Goal: Information Seeking & Learning: Check status

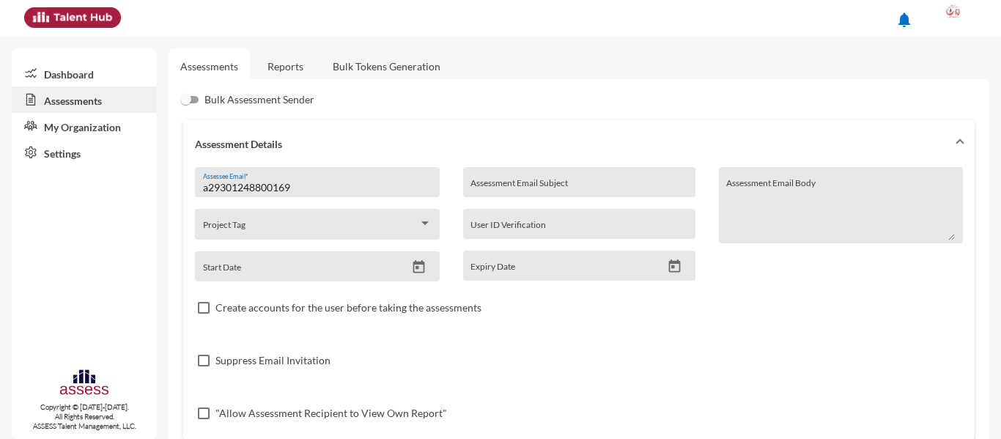
click at [272, 70] on link "Reports" at bounding box center [285, 66] width 59 height 36
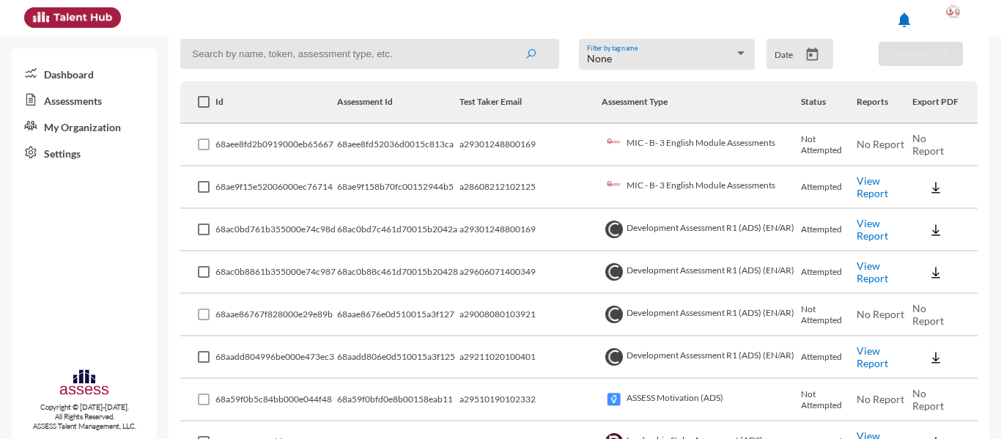
scroll to position [282, 0]
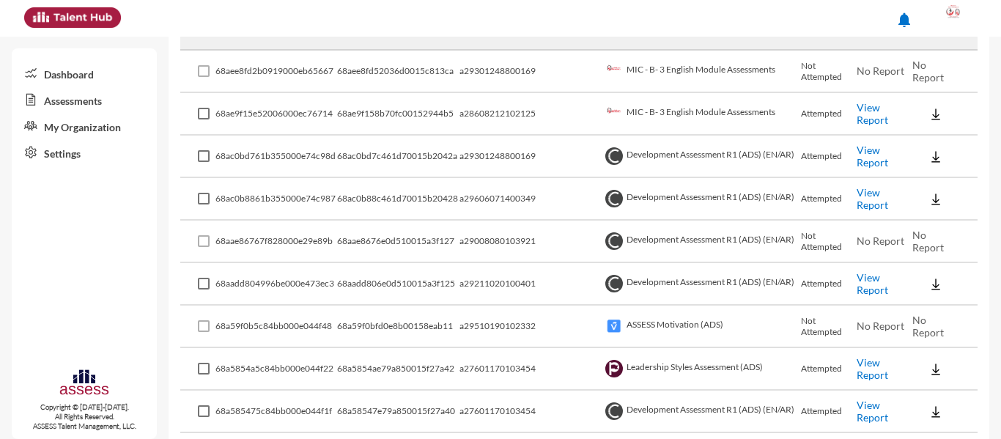
click at [879, 194] on link "View Report" at bounding box center [873, 198] width 32 height 25
click at [860, 366] on link "View Report" at bounding box center [873, 368] width 32 height 25
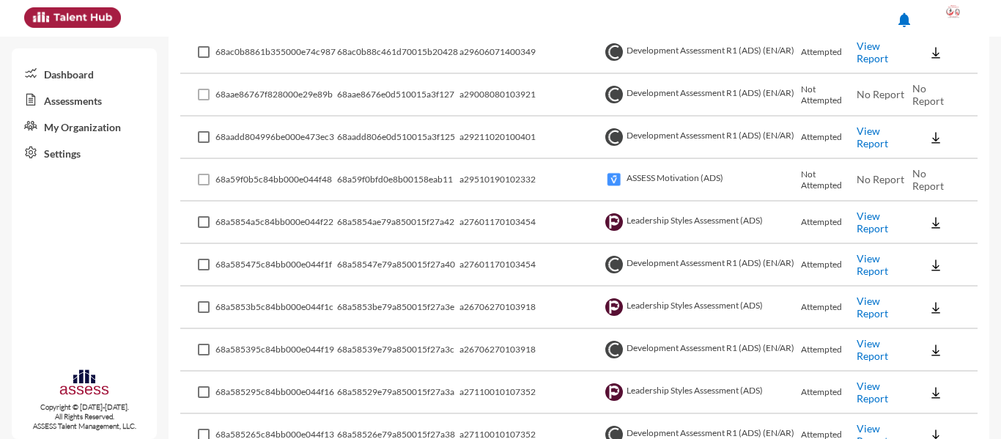
scroll to position [649, 0]
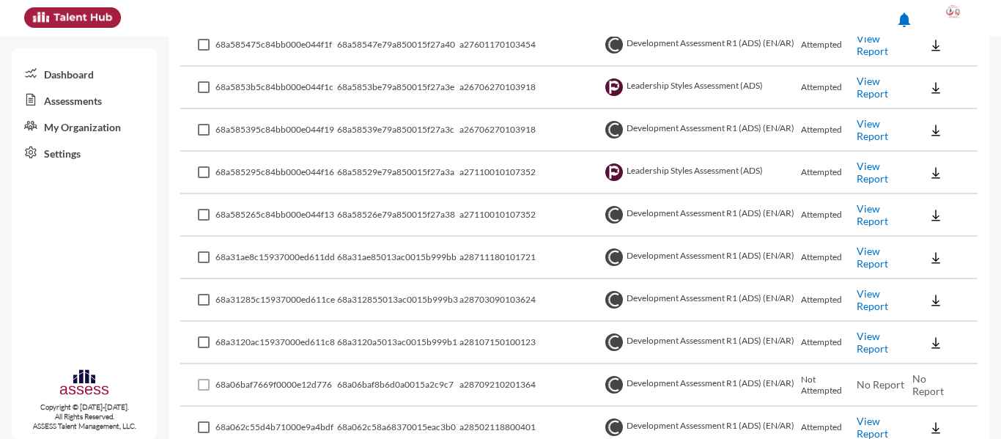
click at [876, 215] on link "View Report" at bounding box center [873, 214] width 32 height 25
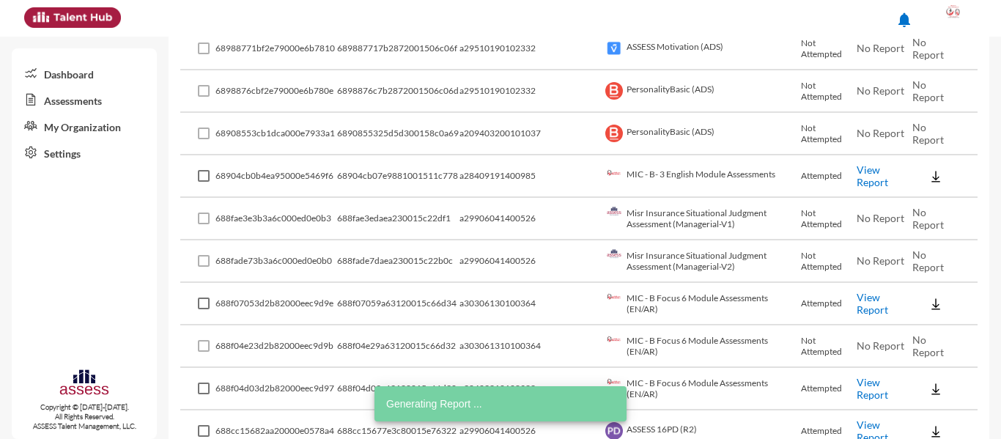
scroll to position [1308, 0]
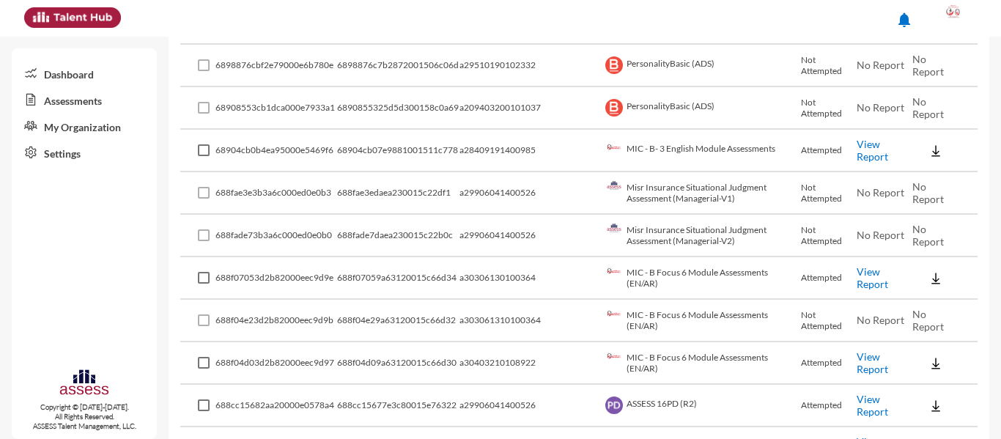
click at [877, 154] on link "View Report" at bounding box center [873, 150] width 32 height 25
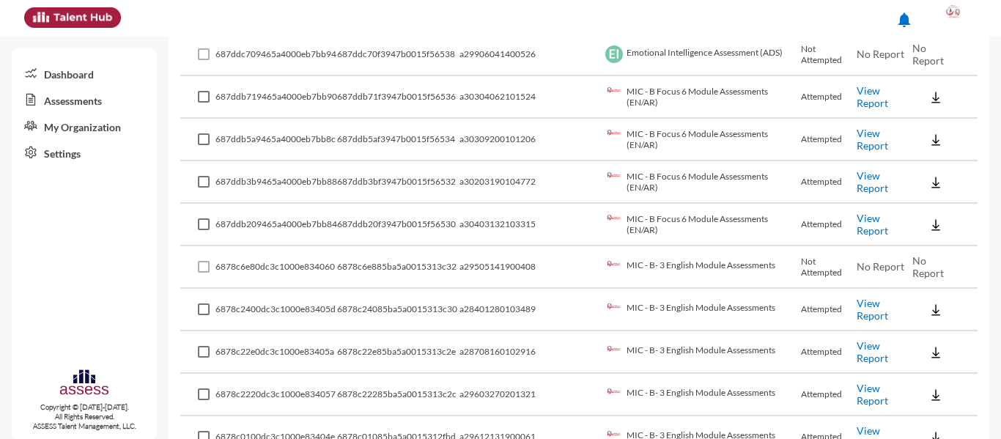
scroll to position [2408, 0]
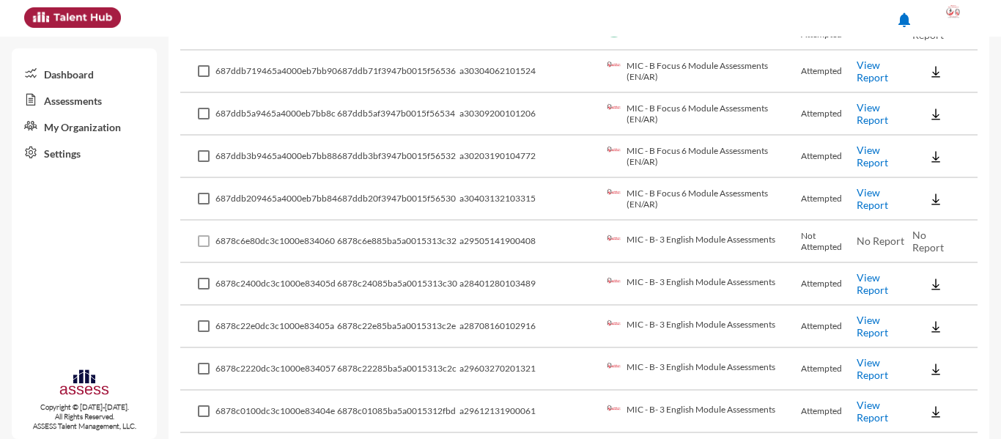
click at [867, 277] on link "View Report" at bounding box center [873, 283] width 32 height 25
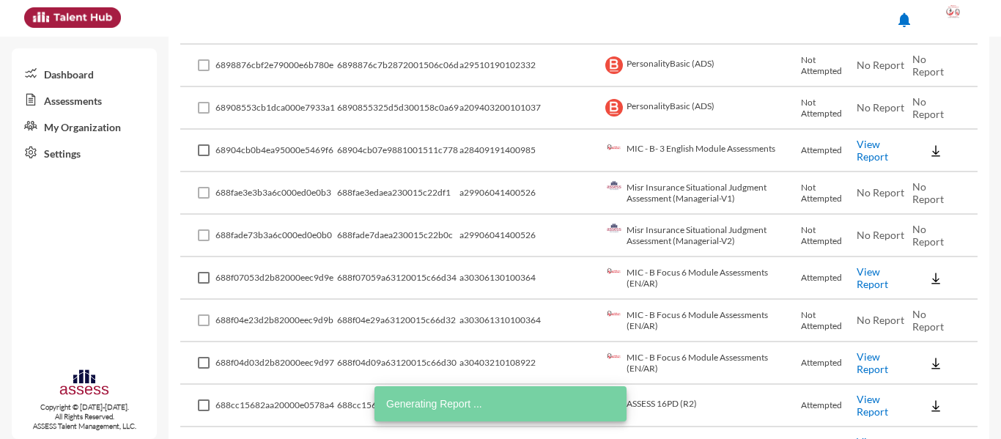
scroll to position [1015, 0]
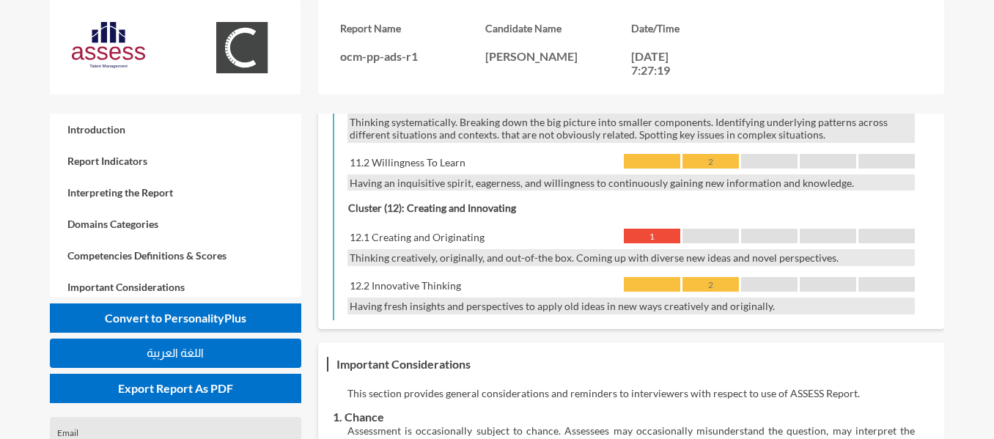
scroll to position [2859, 0]
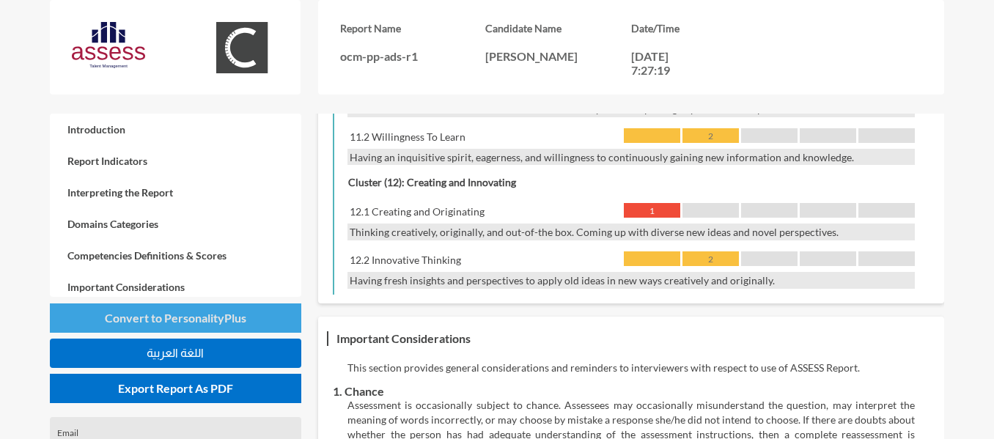
click at [194, 326] on button "Convert to PersonalityPlus" at bounding box center [175, 317] width 251 height 29
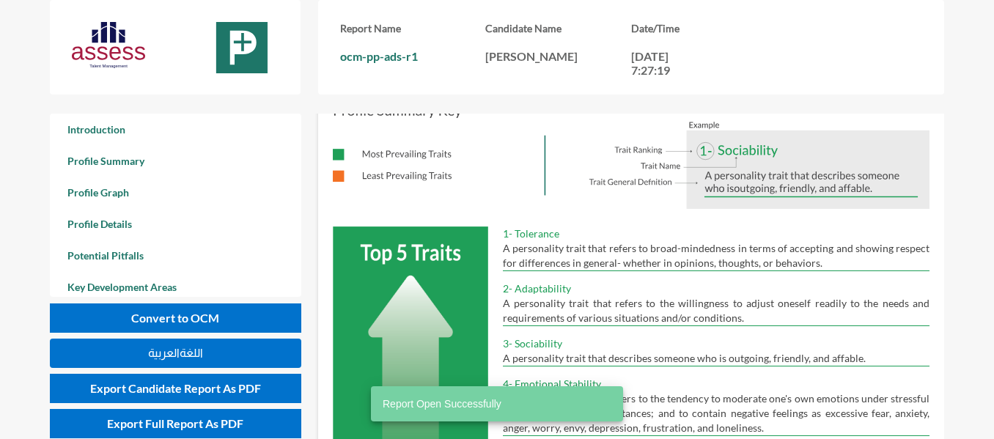
scroll to position [366, 0]
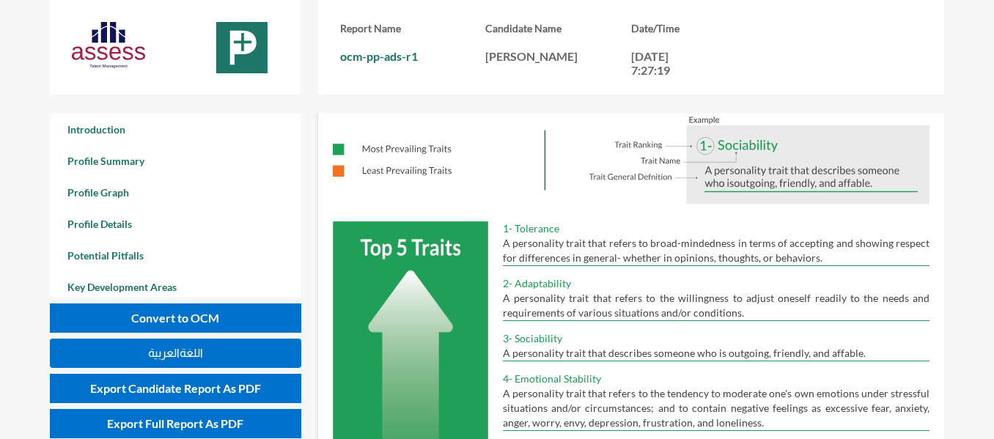
click at [201, 356] on span "اللغةالعربية" at bounding box center [175, 353] width 55 height 12
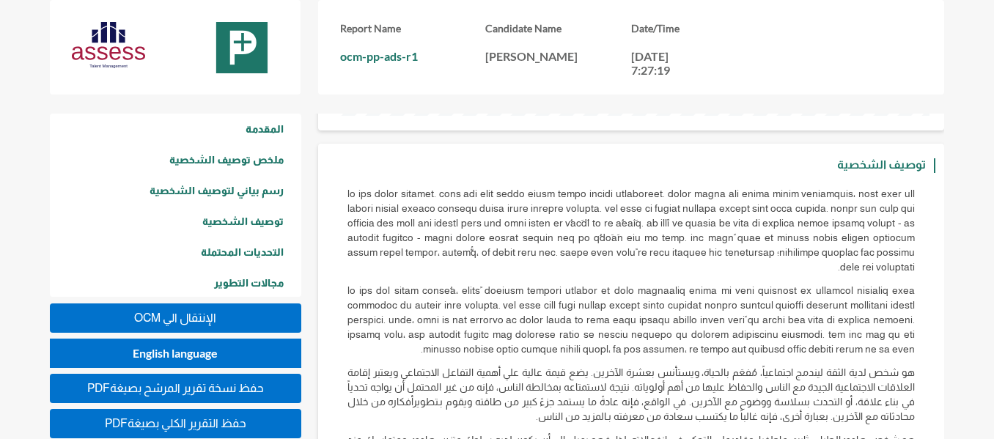
scroll to position [1686, 0]
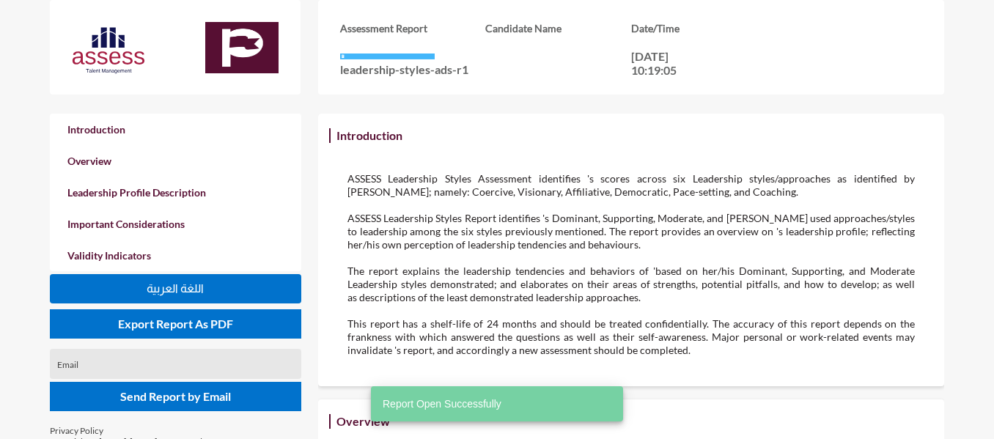
scroll to position [439, 994]
click at [517, 67] on div "Candidate Name" at bounding box center [558, 49] width 146 height 55
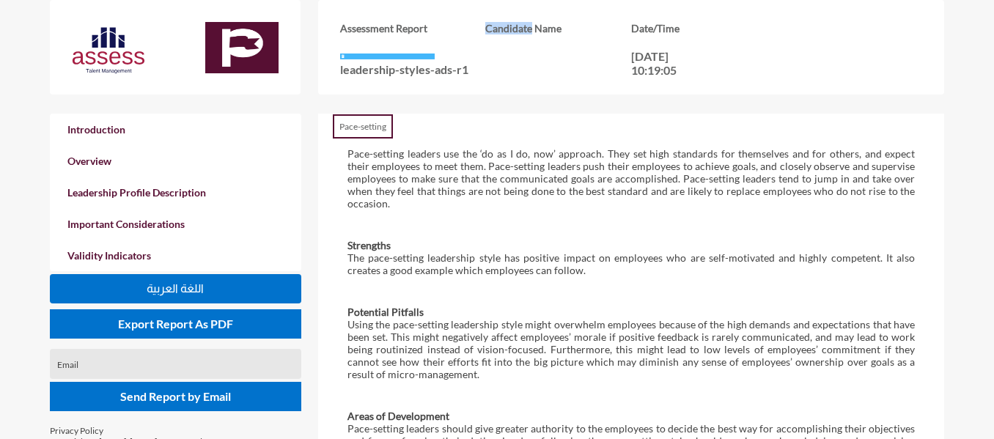
scroll to position [1099, 0]
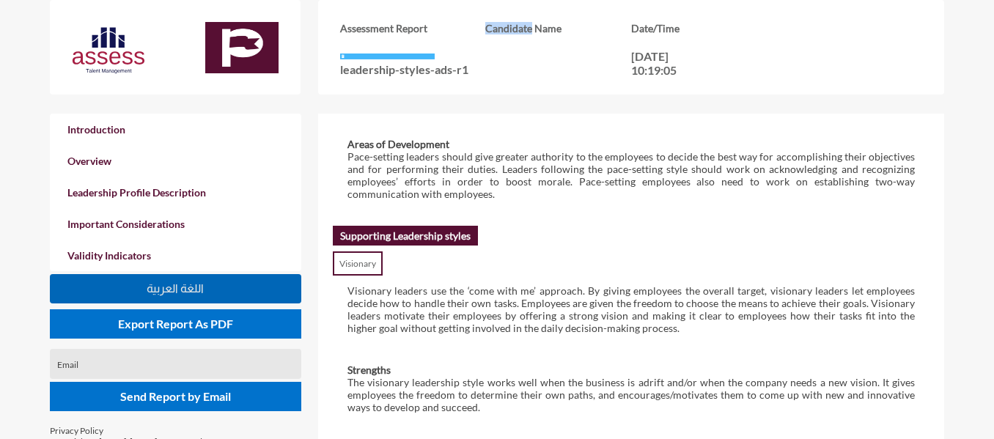
click at [173, 282] on span "اللغة العربية" at bounding box center [175, 288] width 57 height 12
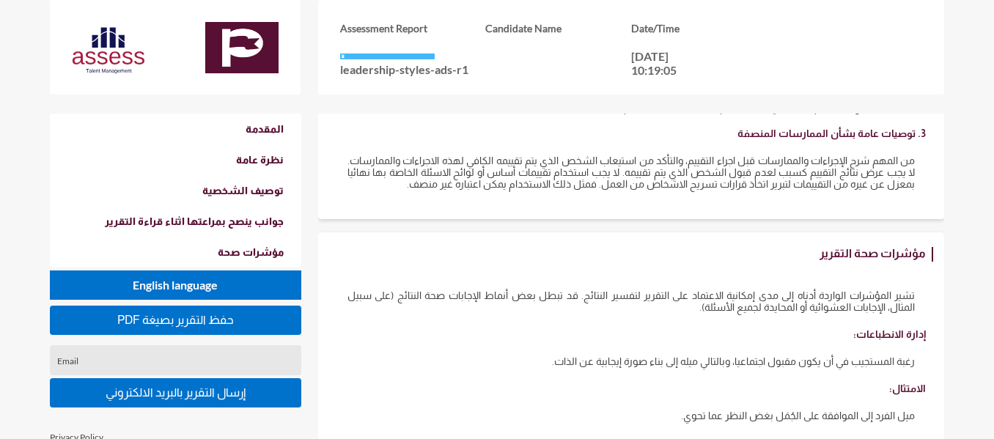
scroll to position [2445, 0]
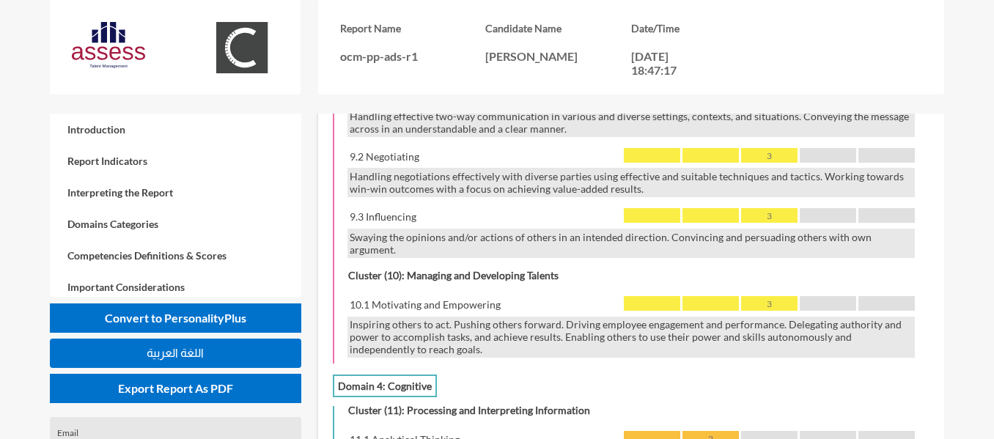
scroll to position [2275, 0]
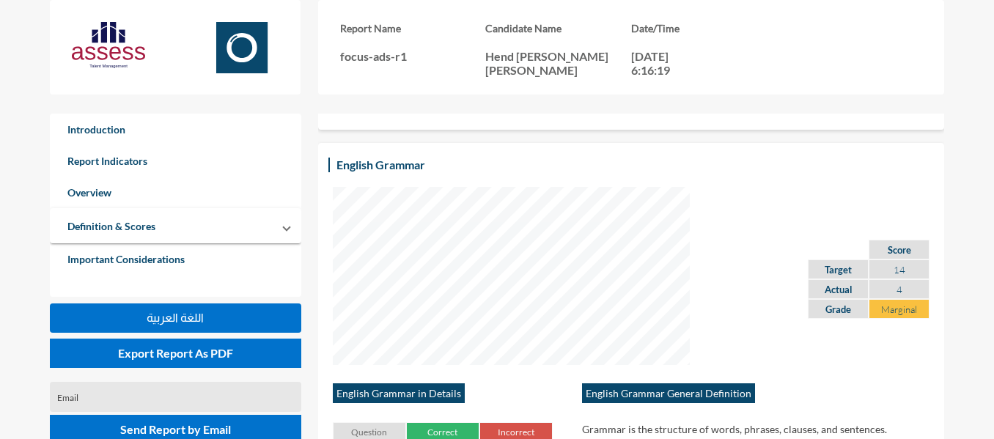
scroll to position [1906, 0]
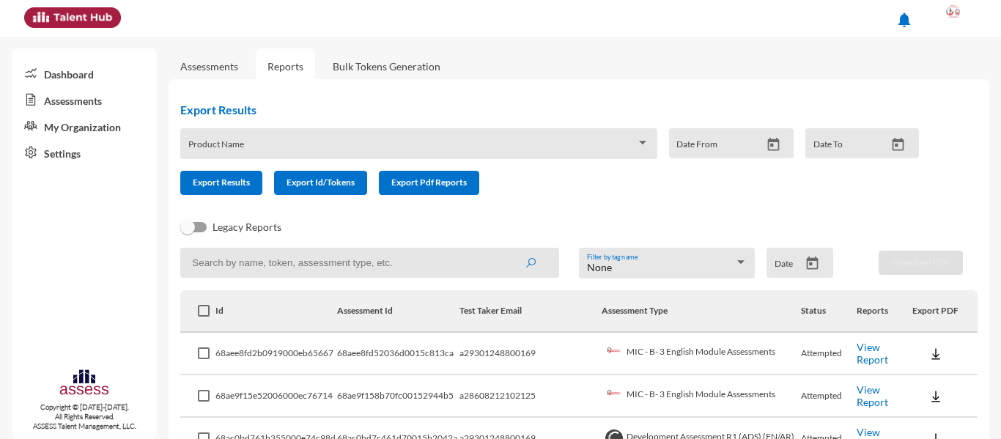
scroll to position [62, 0]
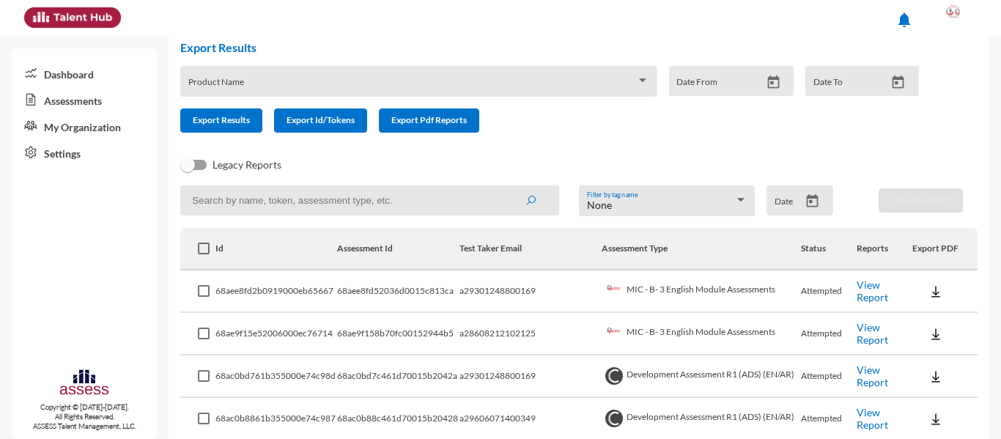
click at [860, 291] on link "View Report" at bounding box center [873, 291] width 32 height 25
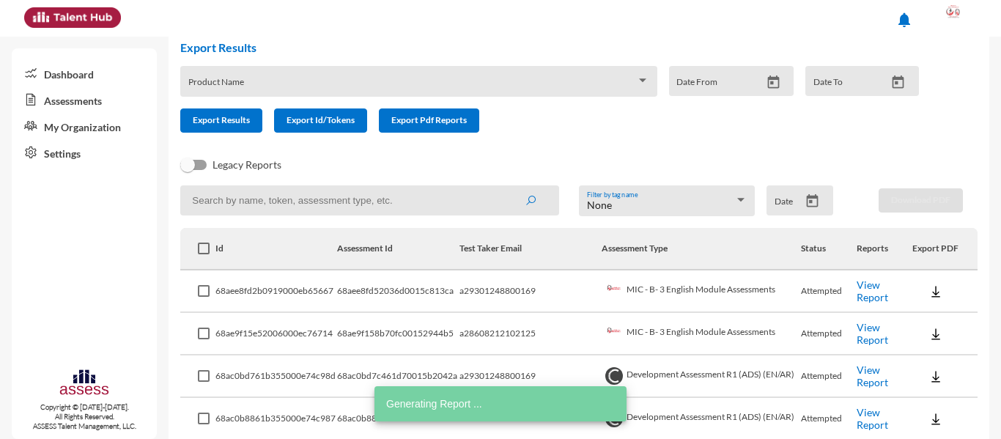
click at [323, 191] on input at bounding box center [369, 200] width 379 height 30
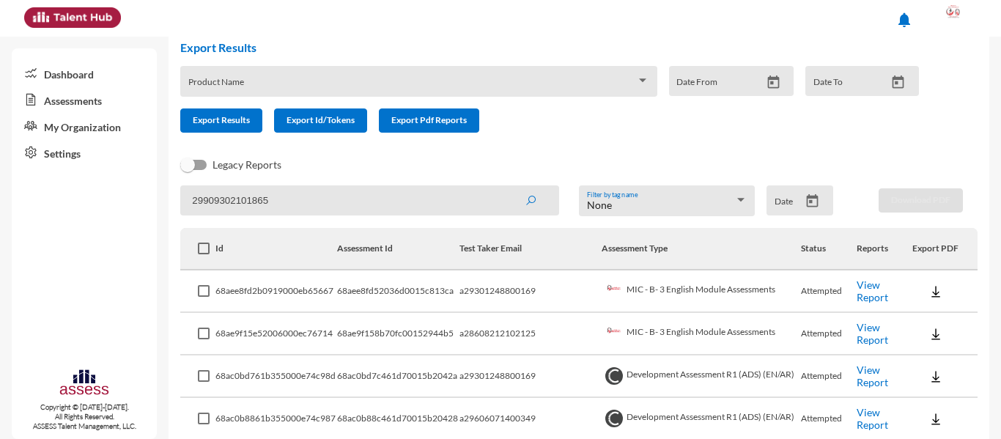
type input "29909302101865"
click at [507, 187] on button "submit" at bounding box center [530, 200] width 47 height 26
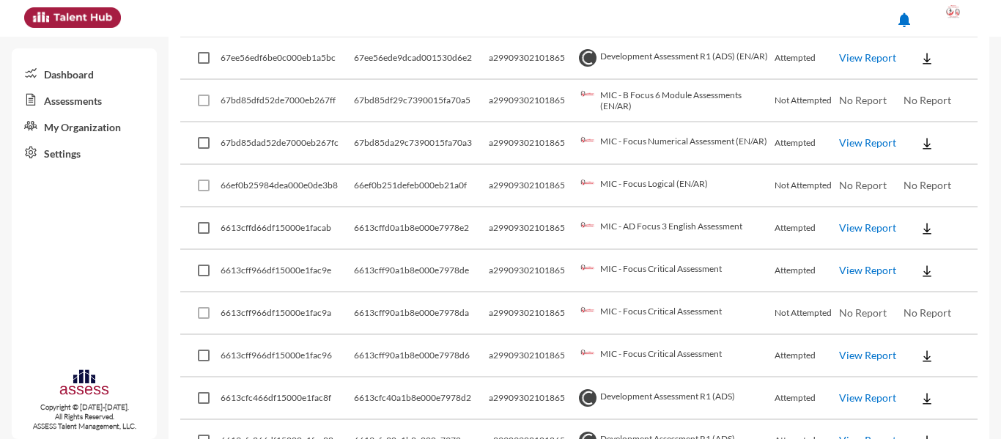
scroll to position [936, 0]
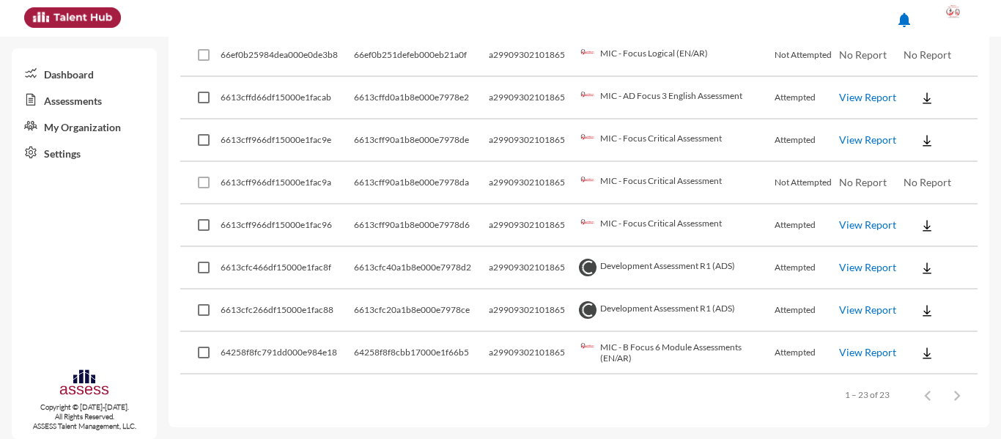
click at [860, 353] on link "View Report" at bounding box center [867, 352] width 57 height 12
click at [858, 311] on link "View Report" at bounding box center [867, 309] width 57 height 12
click at [863, 266] on link "View Report" at bounding box center [867, 267] width 57 height 12
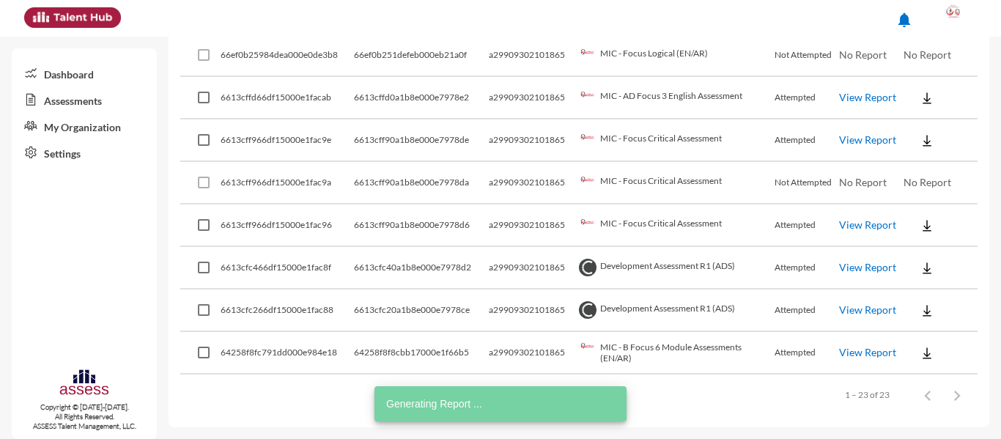
click at [877, 227] on link "View Report" at bounding box center [867, 224] width 57 height 12
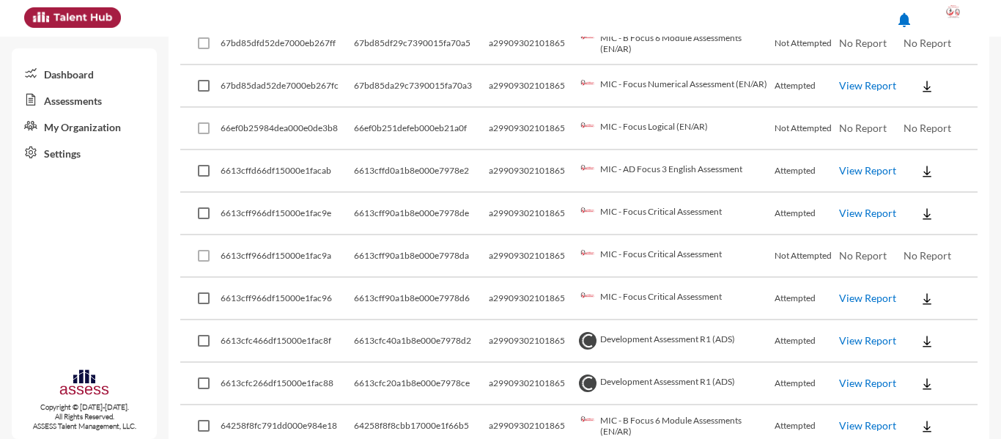
click at [846, 214] on link "View Report" at bounding box center [867, 213] width 57 height 12
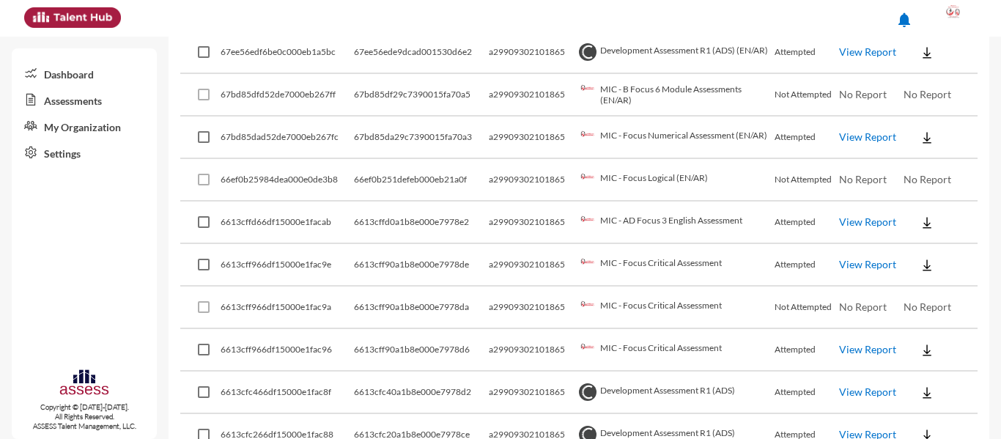
scroll to position [789, 0]
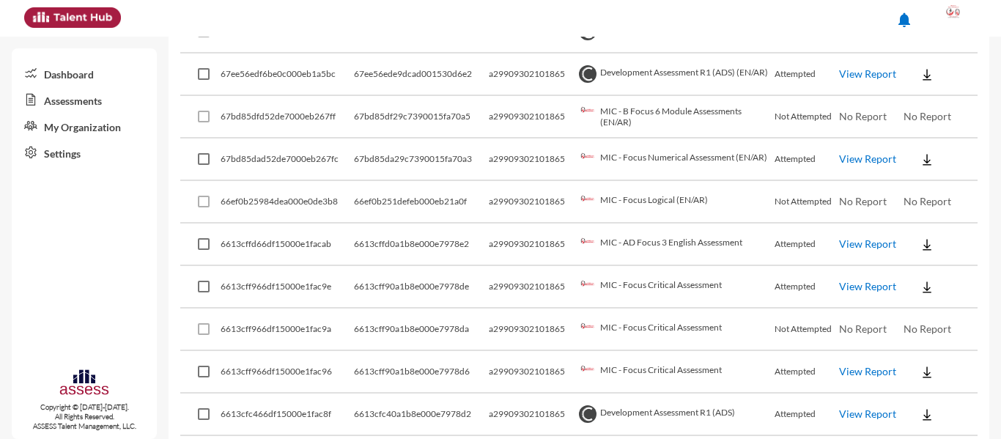
click at [859, 242] on link "View Report" at bounding box center [867, 243] width 57 height 12
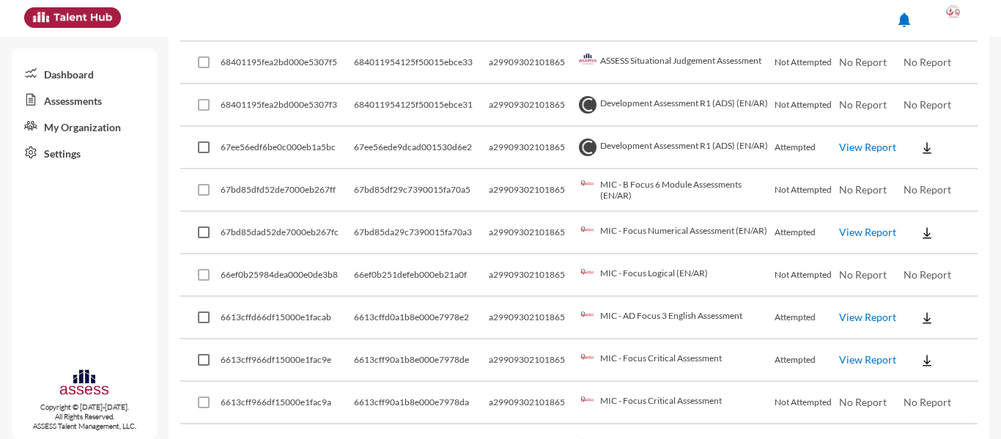
scroll to position [643, 0]
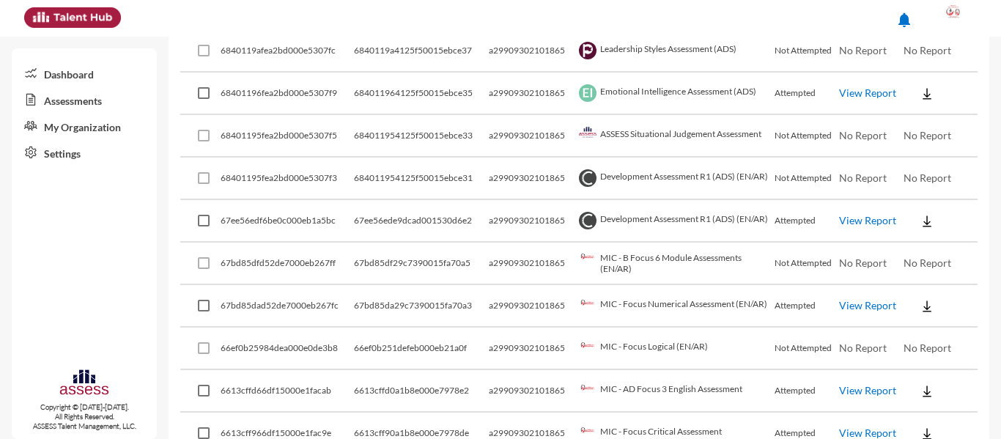
click at [876, 308] on link "View Report" at bounding box center [867, 305] width 57 height 12
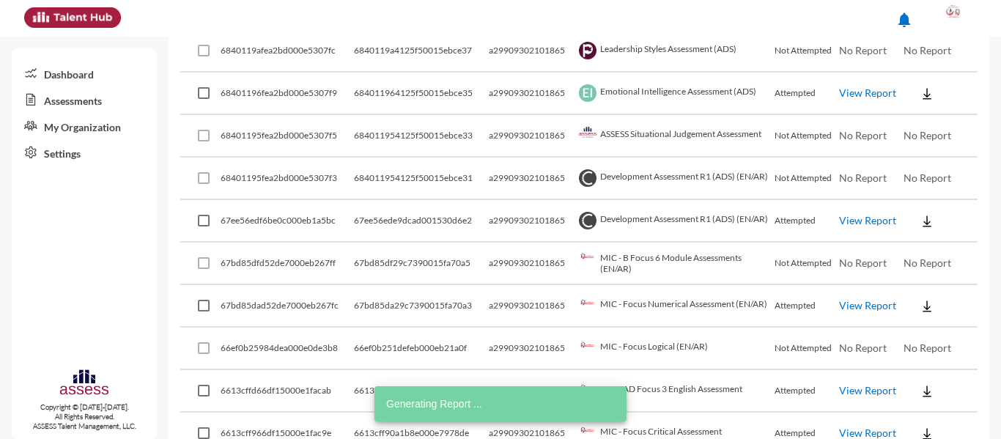
scroll to position [570, 0]
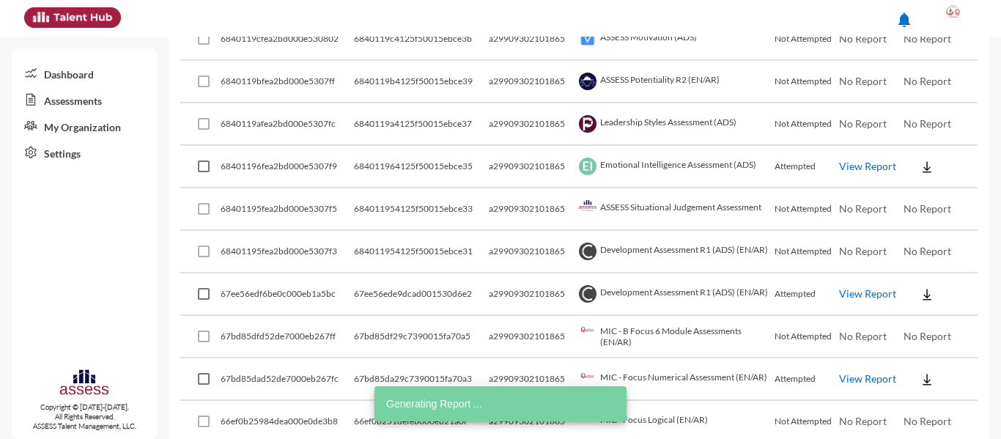
click at [865, 292] on link "View Report" at bounding box center [867, 293] width 57 height 12
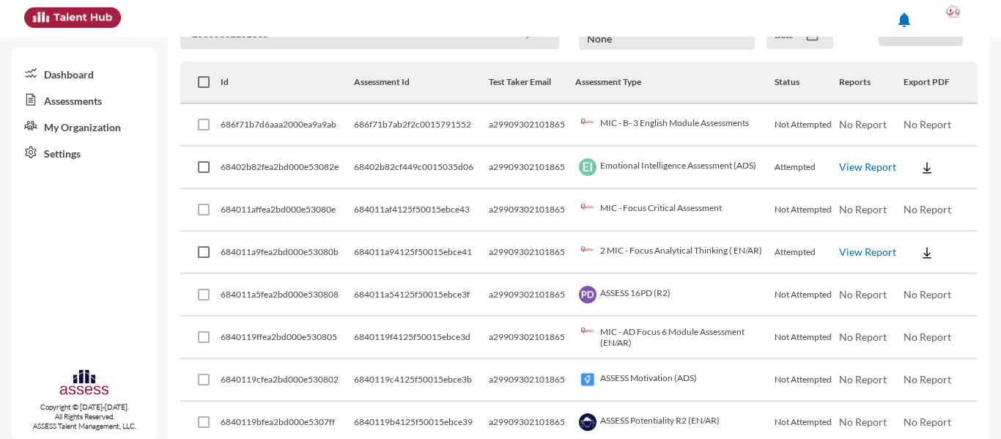
scroll to position [203, 0]
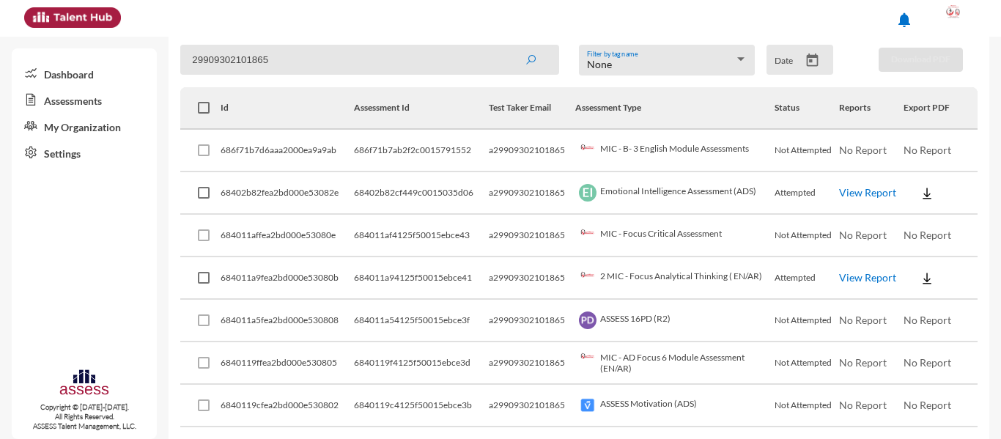
click at [852, 278] on link "View Report" at bounding box center [867, 277] width 57 height 12
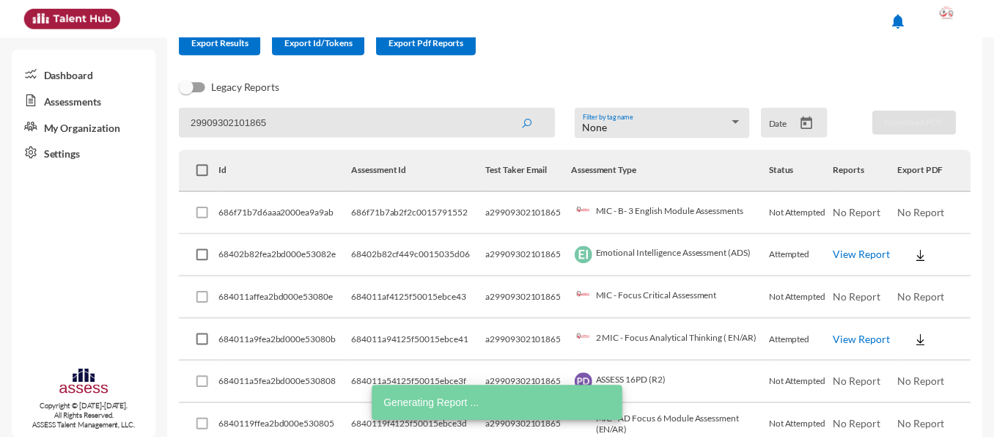
scroll to position [147, 0]
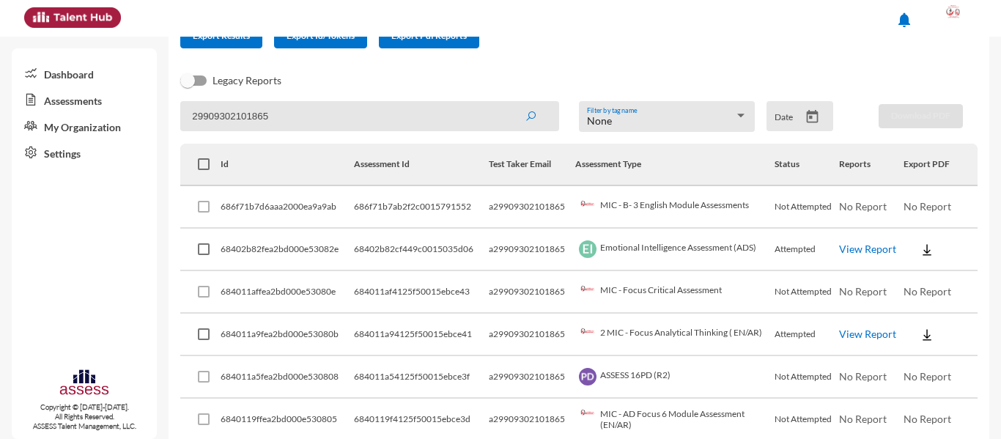
click at [845, 244] on link "View Report" at bounding box center [867, 249] width 57 height 12
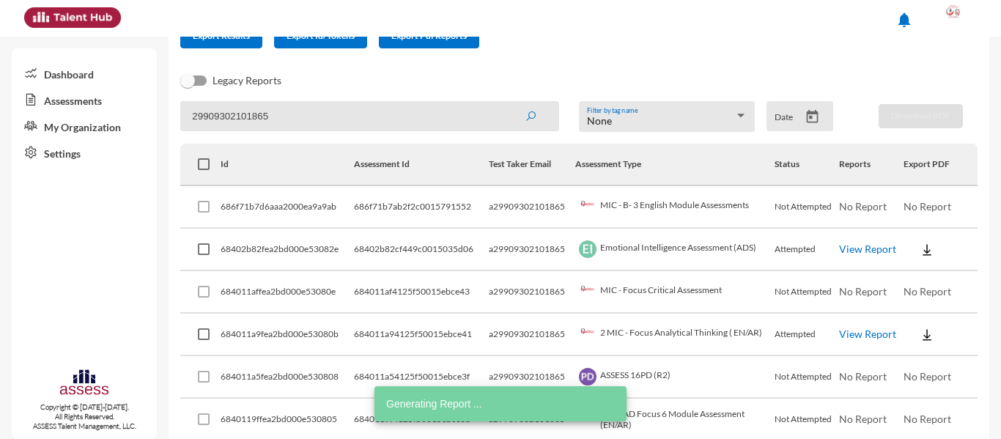
click at [720, 118] on div "None" at bounding box center [660, 121] width 147 height 12
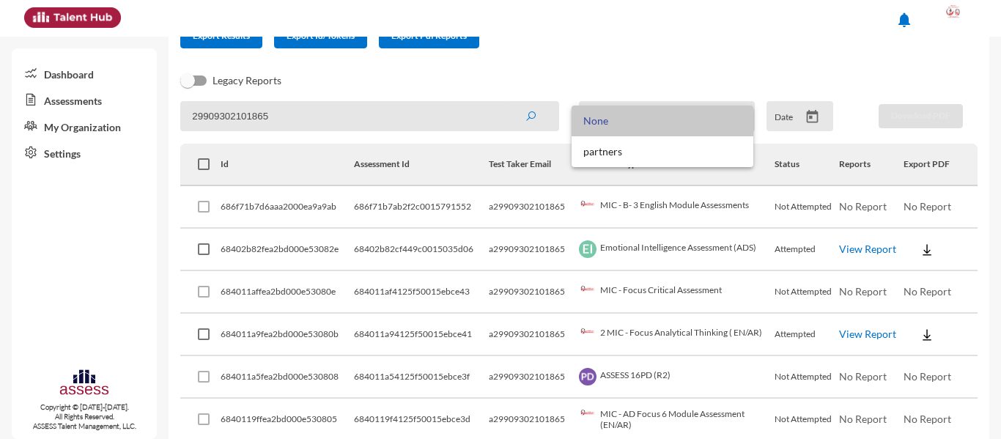
click at [720, 118] on span "None" at bounding box center [662, 121] width 158 height 31
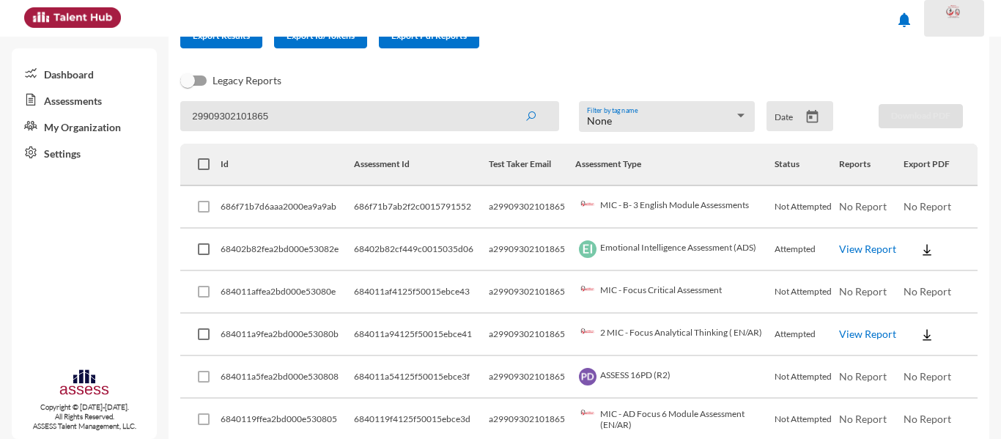
click at [958, 14] on div at bounding box center [954, 18] width 29 height 29
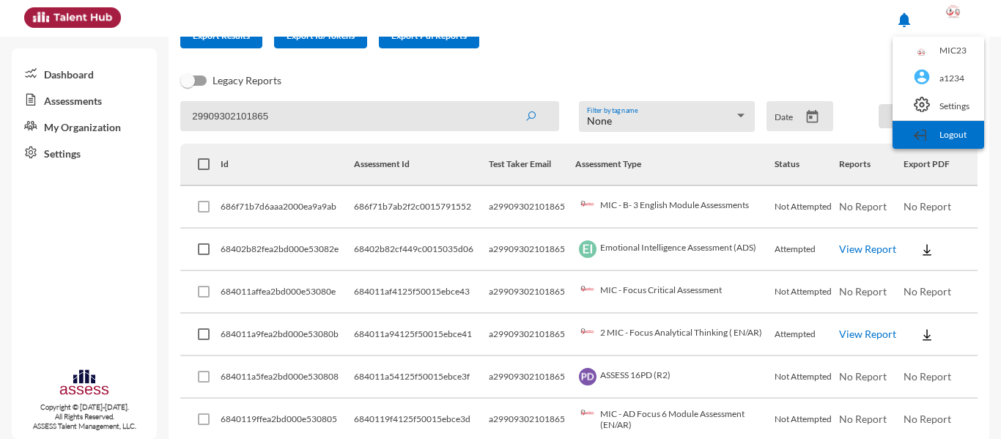
click at [960, 140] on link "Logout" at bounding box center [938, 135] width 77 height 28
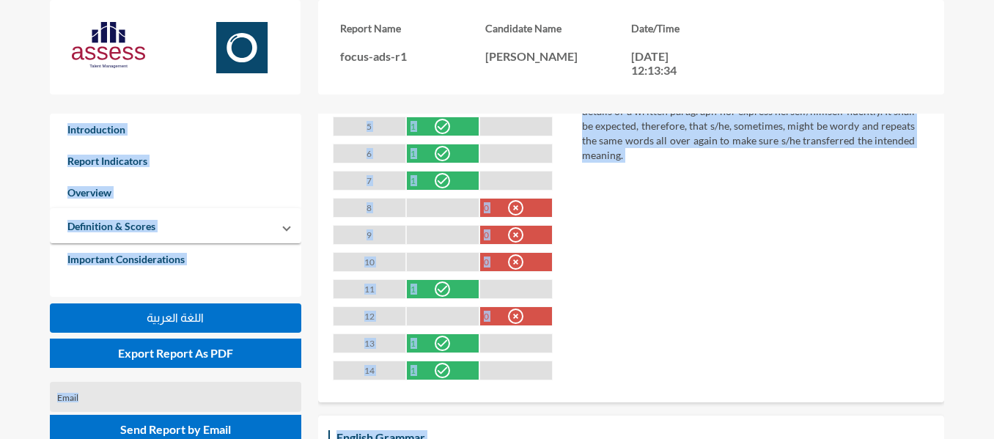
scroll to position [1454, 0]
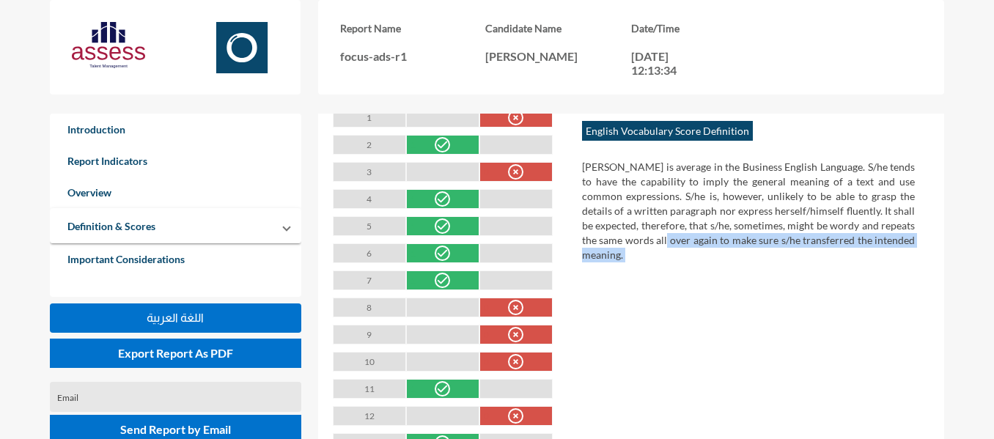
drag, startPoint x: 496, startPoint y: 402, endPoint x: 633, endPoint y: 357, distance: 143.7
click at [633, 357] on div "English Vocabulary General Definition Vocabulary is the stock of words commonly…" at bounding box center [748, 266] width 362 height 442
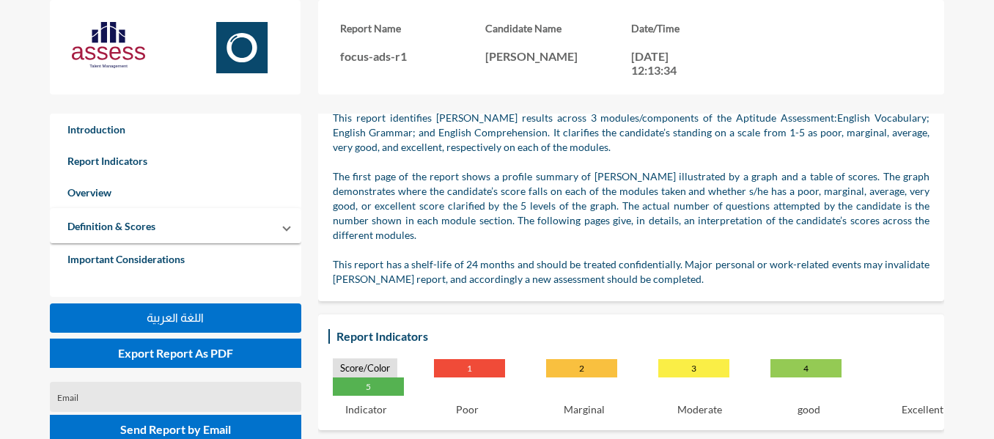
scroll to position [0, 0]
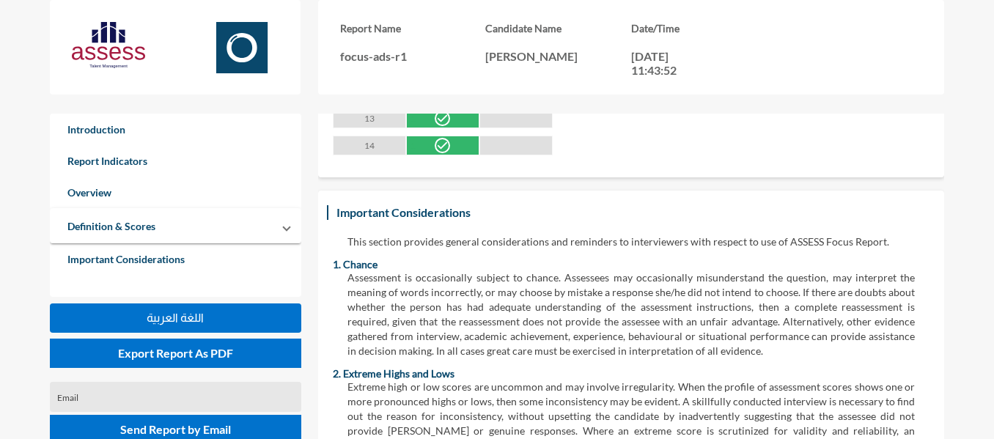
scroll to position [5582, 0]
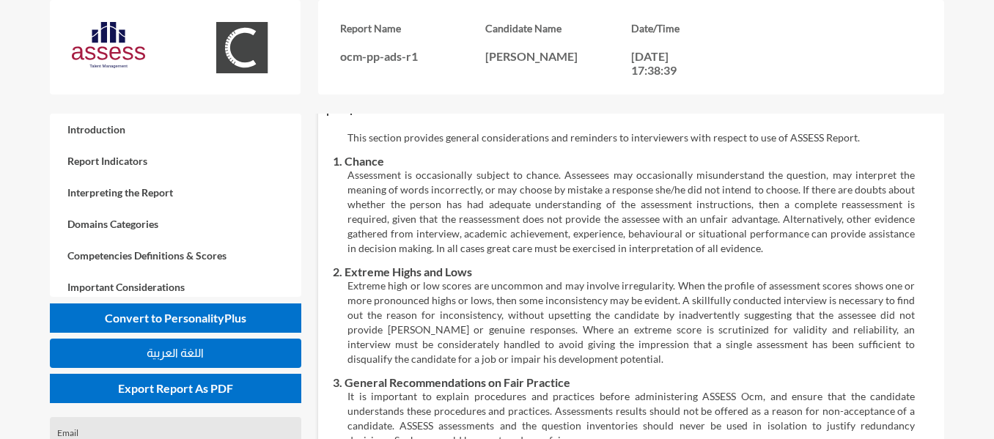
scroll to position [3005, 0]
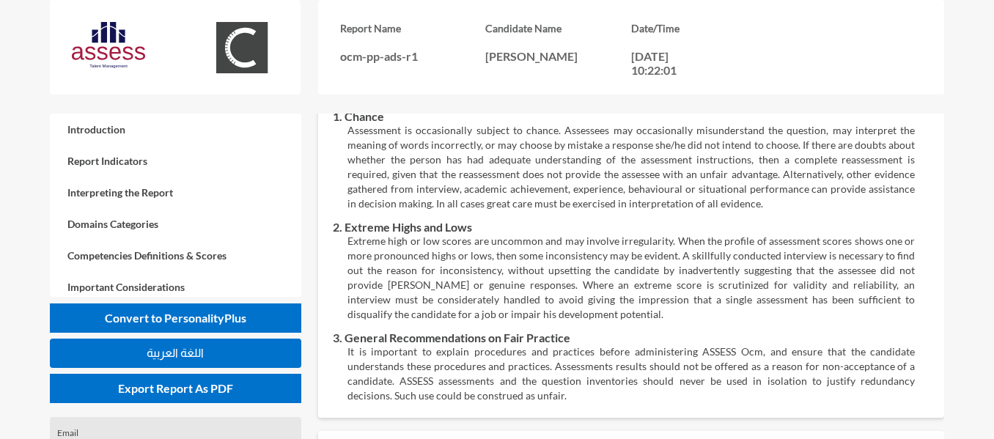
scroll to position [3301, 0]
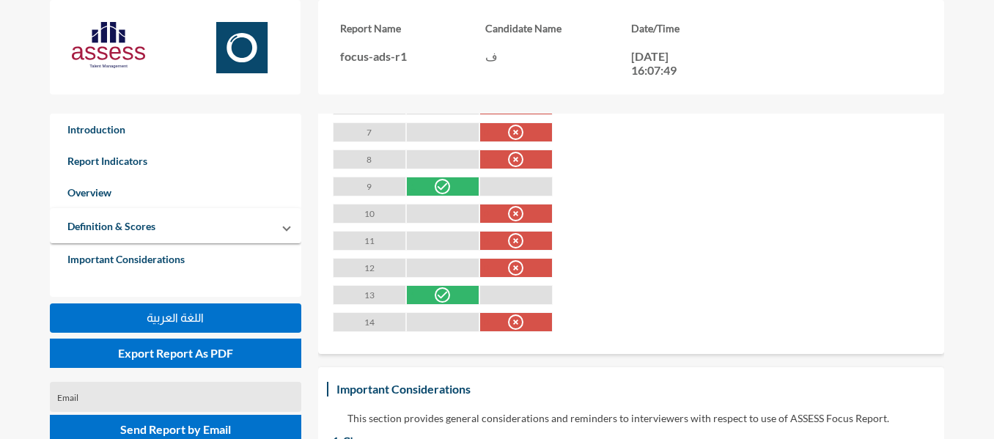
scroll to position [1099, 0]
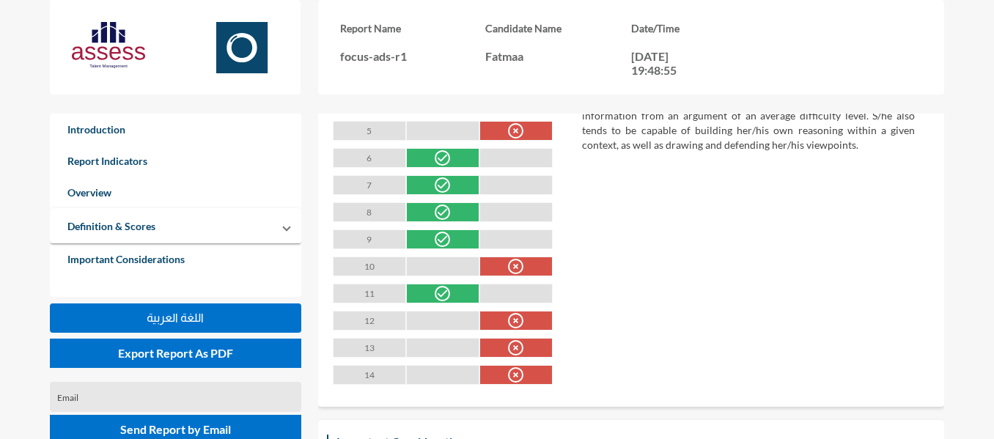
scroll to position [1099, 0]
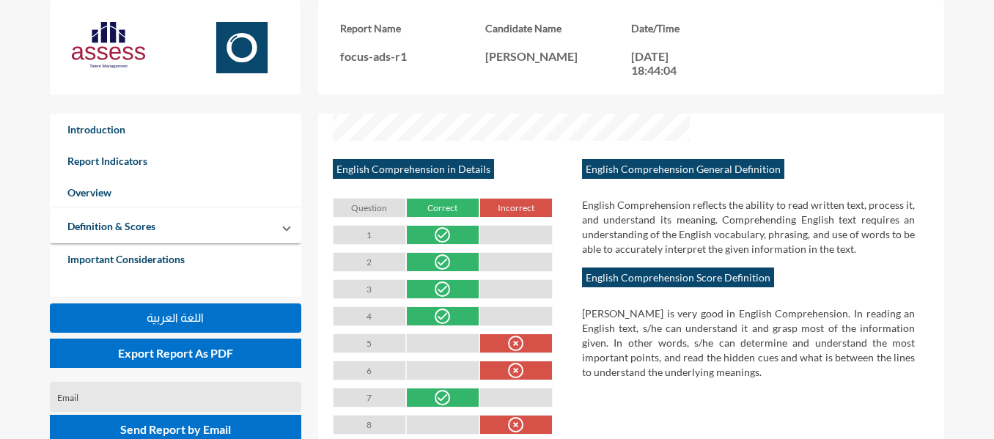
scroll to position [2052, 0]
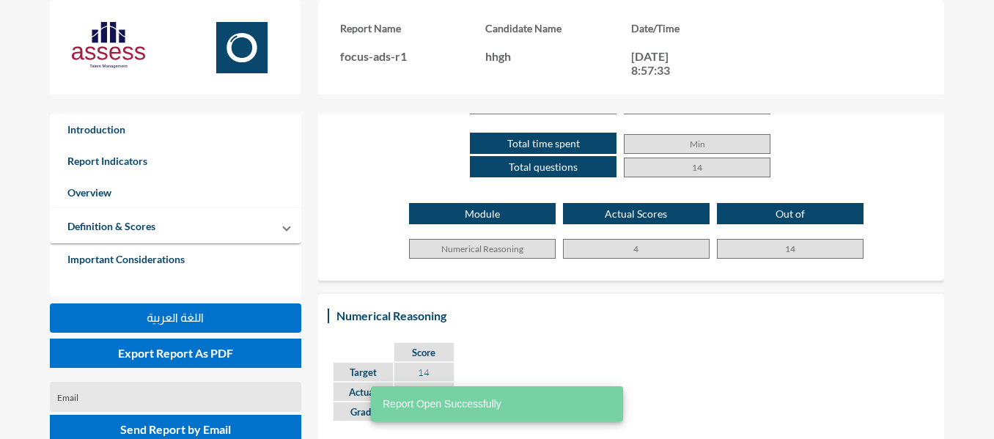
scroll to position [586, 0]
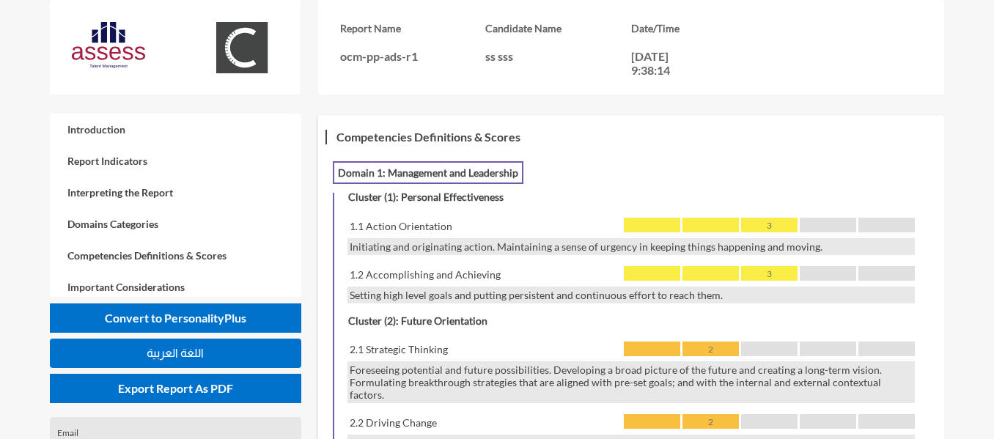
scroll to position [1026, 0]
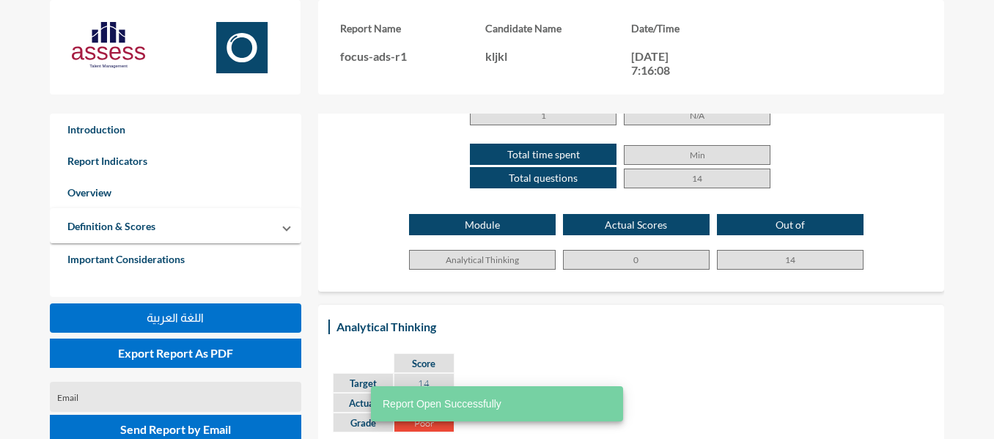
scroll to position [660, 0]
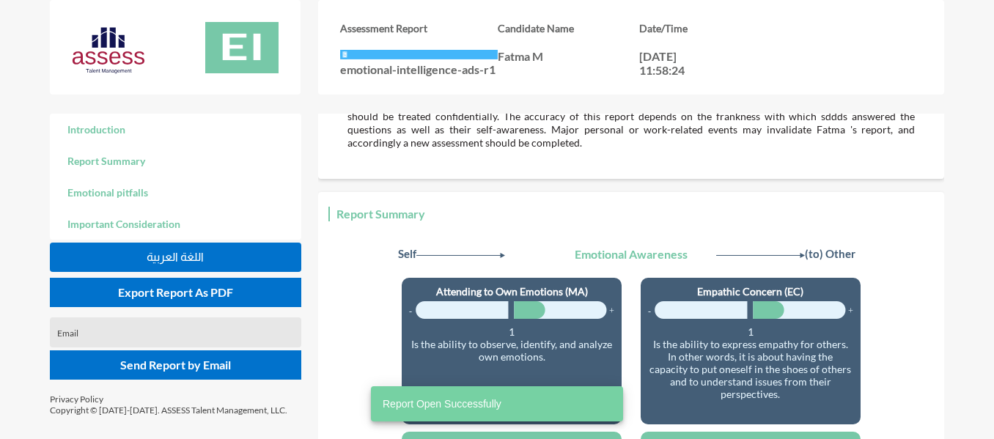
scroll to position [293, 0]
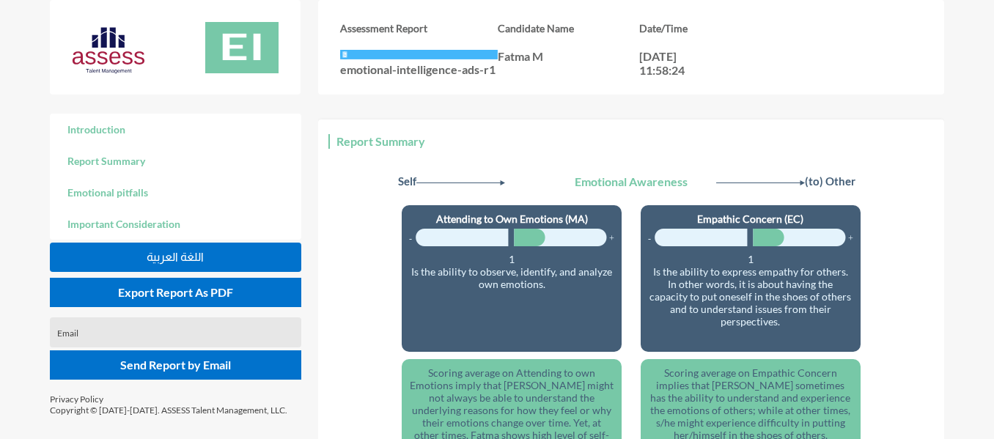
click at [207, 257] on button "اللغة العربية" at bounding box center [175, 257] width 251 height 29
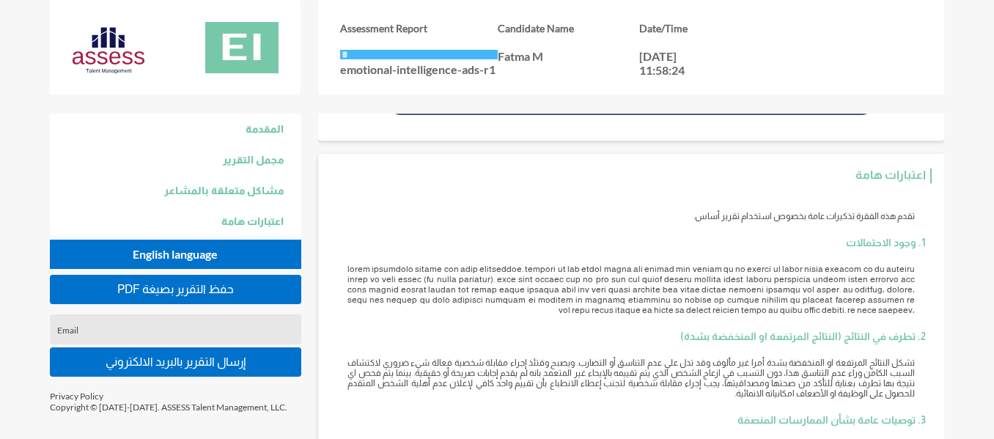
scroll to position [2080, 0]
